Goal: Transaction & Acquisition: Purchase product/service

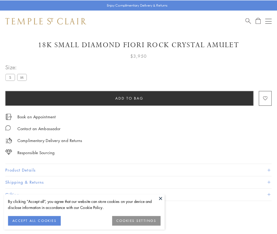
scroll to position [13, 0]
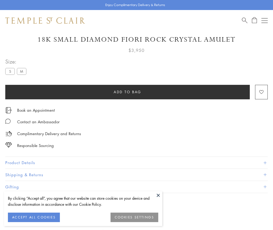
click at [127, 92] on span "Add to bag" at bounding box center [128, 92] width 28 height 6
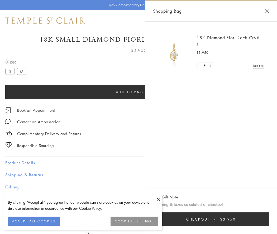
click at [224, 219] on button "Checkout $3,950" at bounding box center [211, 219] width 116 height 14
